Goal: Task Accomplishment & Management: Complete application form

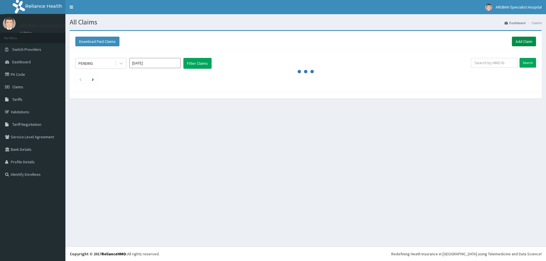
click at [527, 44] on link "Add Claim" at bounding box center [524, 42] width 24 height 10
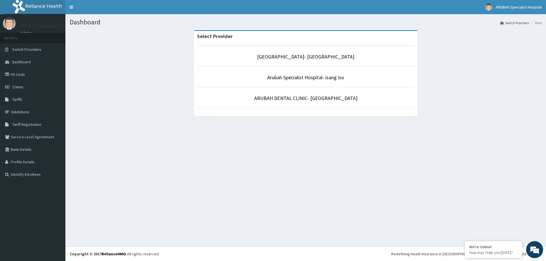
click at [266, 77] on p "Arubah Specialist Hospital- isang iso" at bounding box center [306, 77] width 218 height 7
click at [297, 78] on link "Arubah Specialist Hospital- isang iso" at bounding box center [305, 77] width 77 height 7
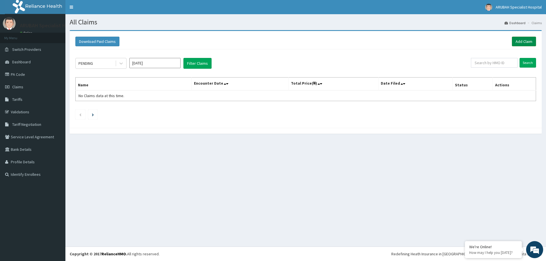
click at [530, 44] on link "Add Claim" at bounding box center [524, 42] width 24 height 10
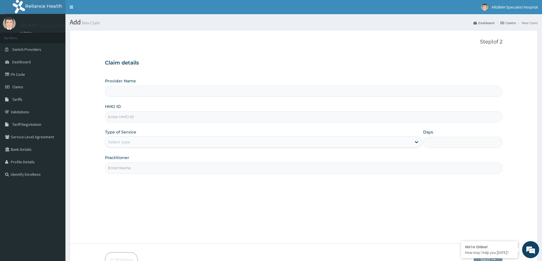
click at [148, 118] on input "HMO ID" at bounding box center [303, 117] width 397 height 11
type input "Arubah Specialist Hospital- isang iso"
paste input "REL/10570/A"
type input "REL/10570/A"
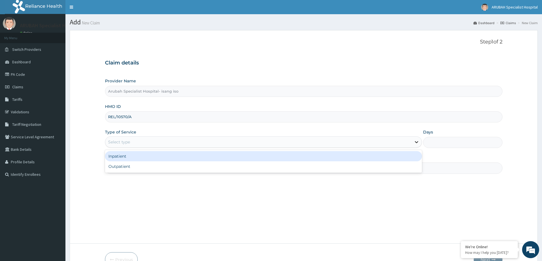
click at [416, 142] on icon at bounding box center [416, 143] width 3 height 2
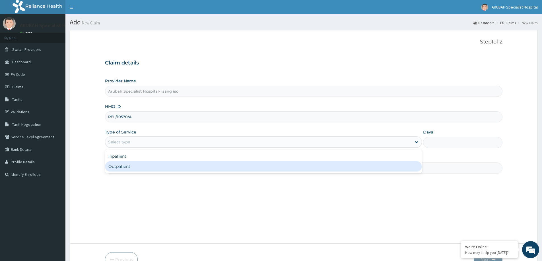
click at [221, 164] on div "Outpatient" at bounding box center [263, 167] width 317 height 10
type input "1"
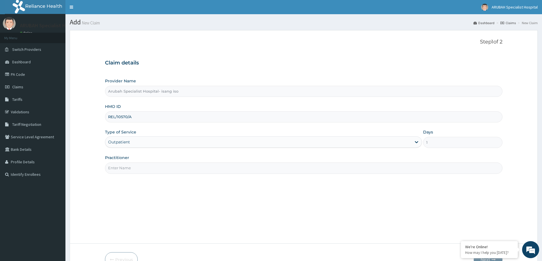
click at [219, 171] on input "Practitioner" at bounding box center [303, 168] width 397 height 11
type input "DR UKWEH"
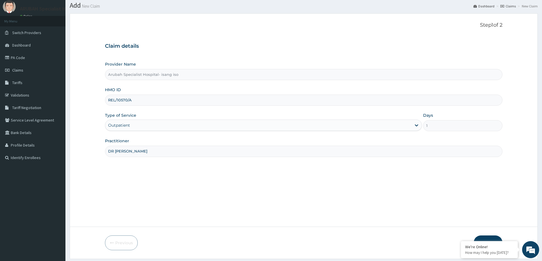
scroll to position [34, 0]
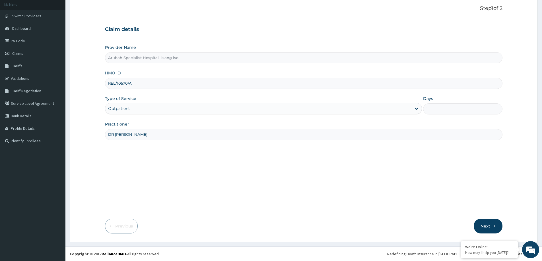
click at [496, 227] on button "Next" at bounding box center [488, 226] width 29 height 15
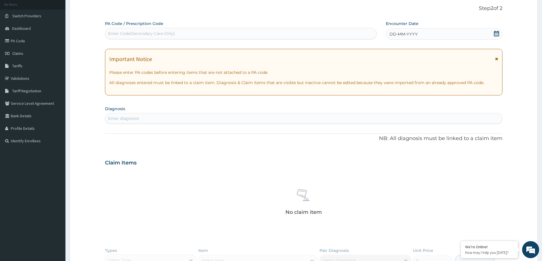
click at [496, 34] on icon at bounding box center [497, 34] width 6 height 6
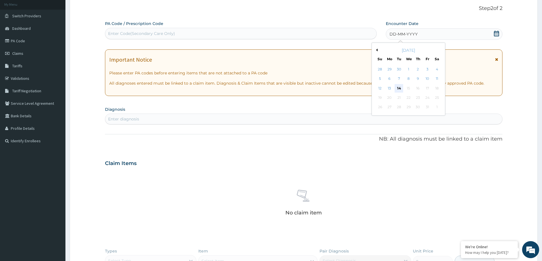
click at [399, 88] on div "14" at bounding box center [399, 88] width 9 height 9
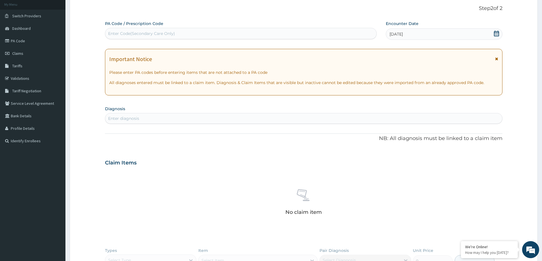
click at [391, 119] on div "Enter diagnosis" at bounding box center [303, 118] width 397 height 9
type input "PLASMODIUM"
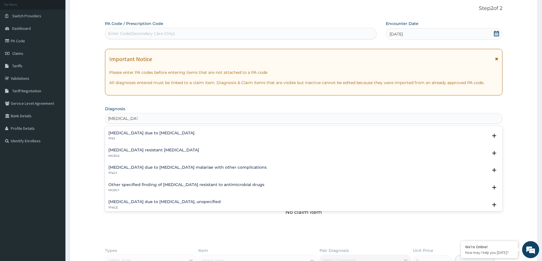
scroll to position [57, 0]
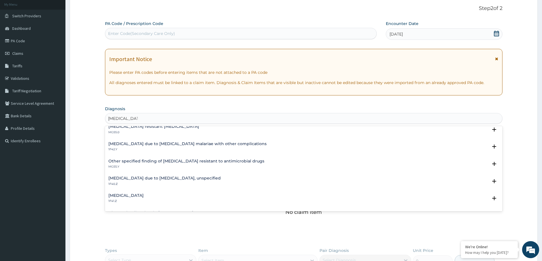
click at [147, 179] on h4 "Malaria due to Plasmodium falciparum, unspecified" at bounding box center [164, 178] width 112 height 4
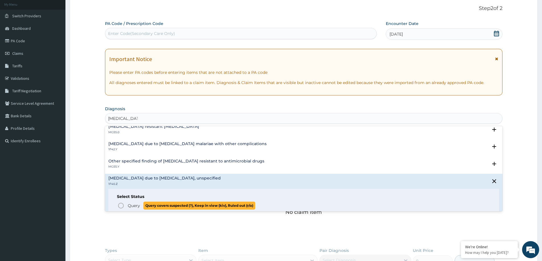
click at [140, 204] on p "Query Query covers suspected (?), Keep in view (kiv), Ruled out (r/o)" at bounding box center [191, 206] width 128 height 8
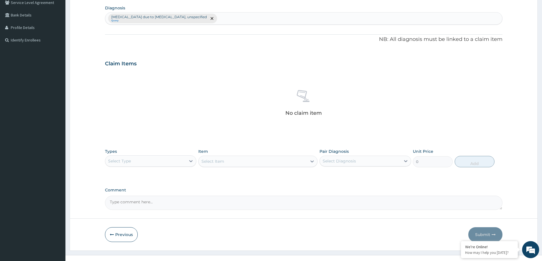
scroll to position [143, 0]
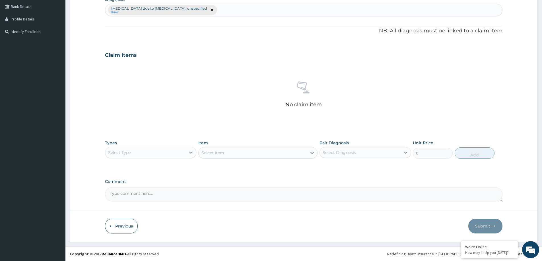
click at [387, 152] on div "Select Diagnosis" at bounding box center [360, 152] width 81 height 9
click at [359, 173] on label "Malaria due to Plasmodium falciparum, unspecified" at bounding box center [368, 169] width 79 height 11
checkbox input "true"
click at [174, 153] on div "Select Type" at bounding box center [145, 152] width 81 height 9
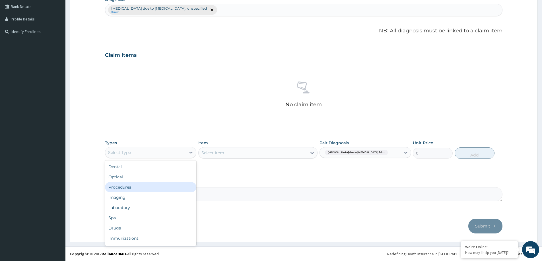
click at [137, 190] on div "Procedures" at bounding box center [150, 187] width 91 height 10
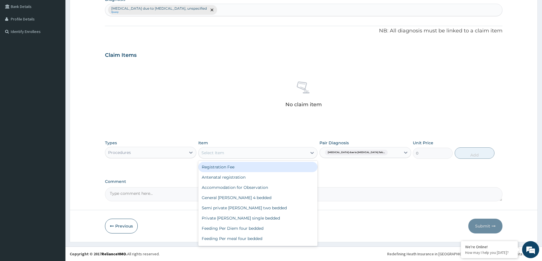
click at [293, 156] on div "Select Item" at bounding box center [253, 153] width 108 height 9
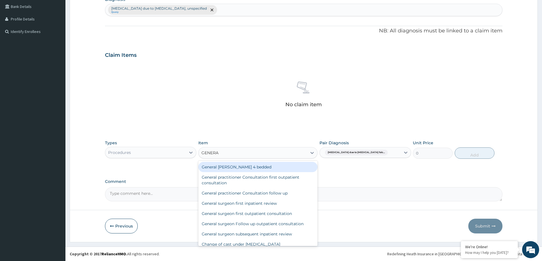
type input "GENERAL"
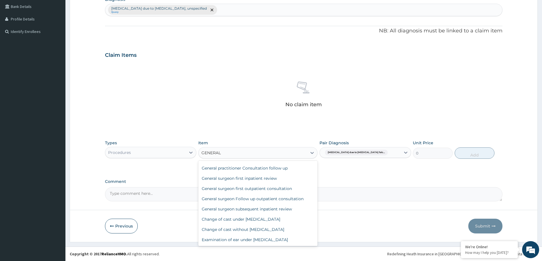
scroll to position [0, 0]
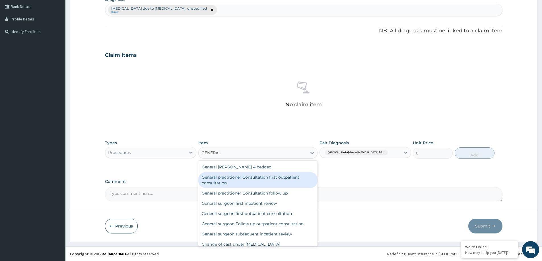
click at [247, 180] on div "General practitioner Consultation first outpatient consultation" at bounding box center [257, 180] width 119 height 16
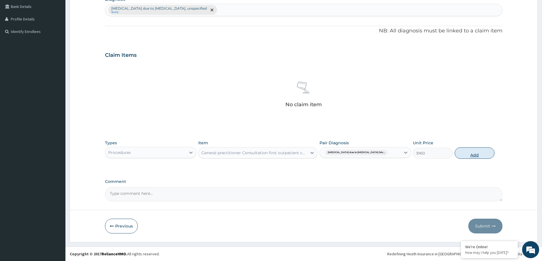
click at [480, 156] on button "Add" at bounding box center [475, 153] width 40 height 11
type input "0"
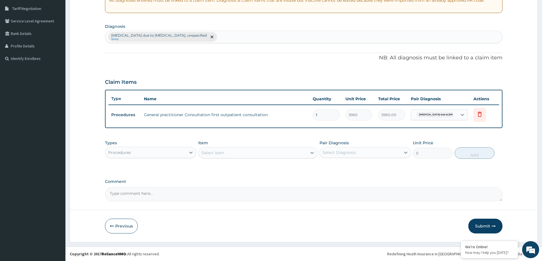
click at [273, 156] on div "Select Item" at bounding box center [253, 153] width 108 height 9
type input "MALARIA"
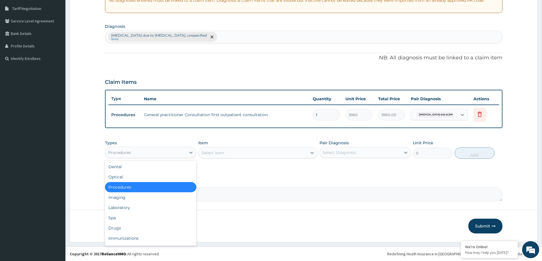
click at [158, 152] on div "Procedures" at bounding box center [145, 152] width 81 height 9
click at [125, 206] on div "Laboratory" at bounding box center [150, 208] width 91 height 10
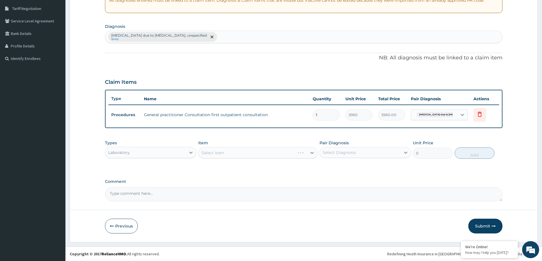
click at [366, 153] on div "Select Diagnosis" at bounding box center [360, 152] width 81 height 9
click at [358, 169] on label "Malaria due to Plasmodium falciparum, unspecified" at bounding box center [368, 169] width 79 height 11
checkbox input "true"
click at [288, 152] on div "Select Item" at bounding box center [257, 152] width 119 height 11
click at [310, 152] on div "Select Item" at bounding box center [257, 152] width 119 height 11
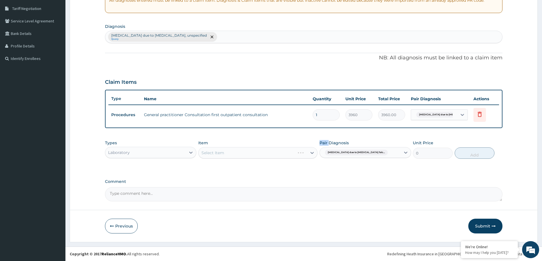
click at [310, 152] on div "Select Item" at bounding box center [257, 152] width 119 height 11
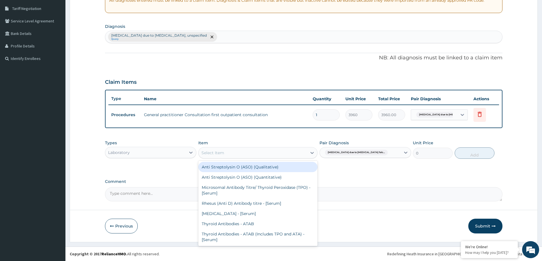
click at [299, 156] on div "Select Item" at bounding box center [253, 153] width 108 height 9
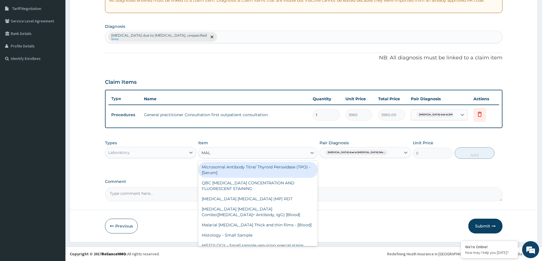
type input "MALA"
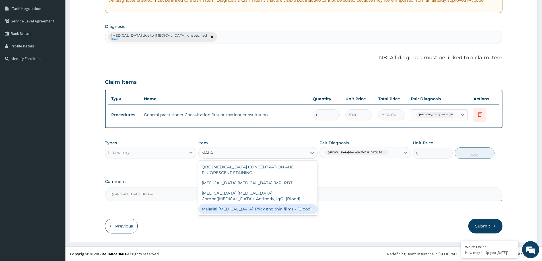
click at [238, 212] on div "Malarial Parasite Thick and thin films - [Blood]" at bounding box center [257, 209] width 119 height 10
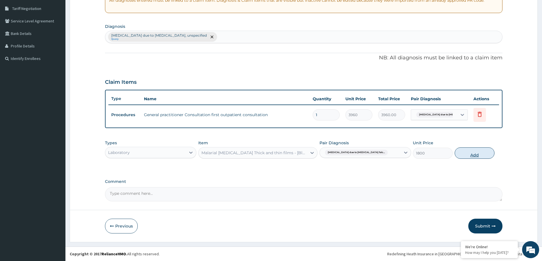
click at [478, 155] on button "Add" at bounding box center [475, 153] width 40 height 11
type input "0"
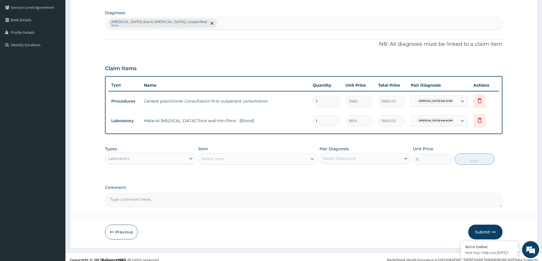
scroll to position [136, 0]
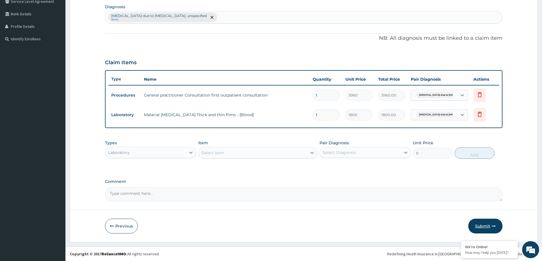
click at [486, 230] on button "Submit" at bounding box center [485, 226] width 34 height 15
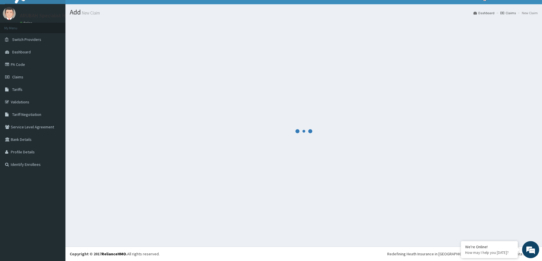
scroll to position [10, 0]
